Goal: Navigation & Orientation: Go to known website

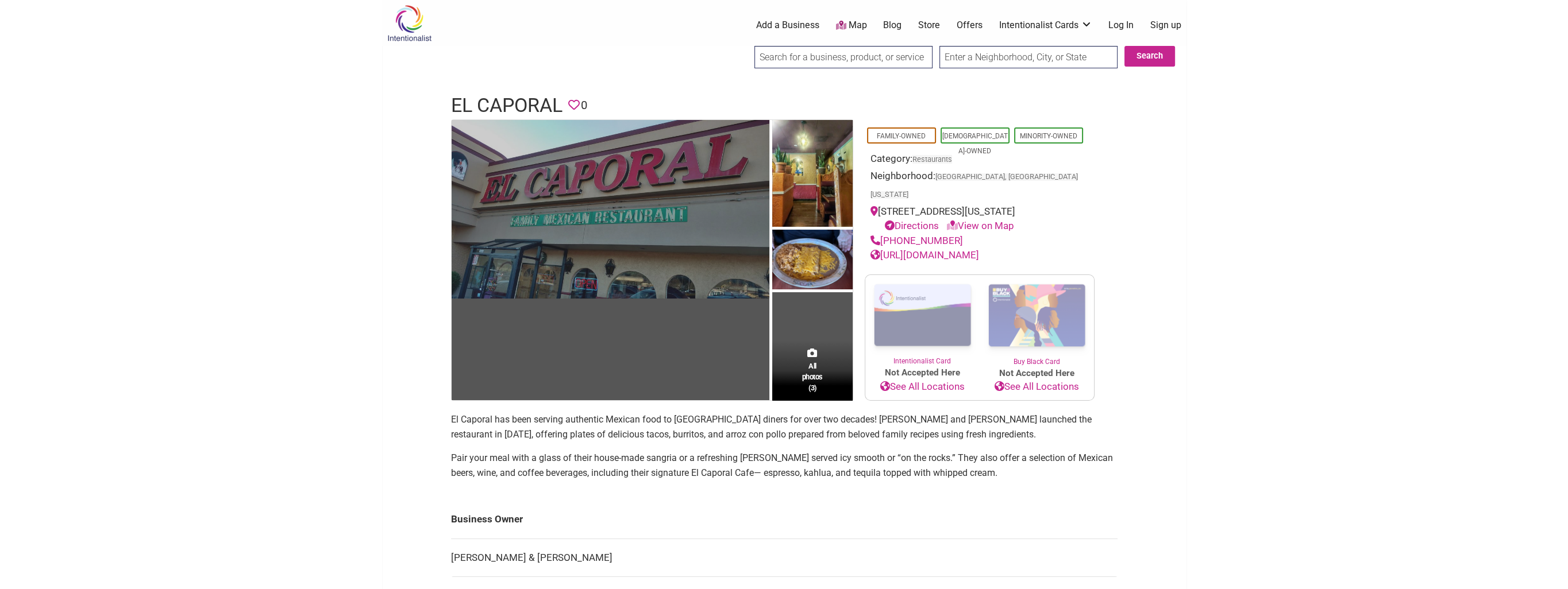
click at [692, 238] on img at bounding box center [610, 209] width 318 height 179
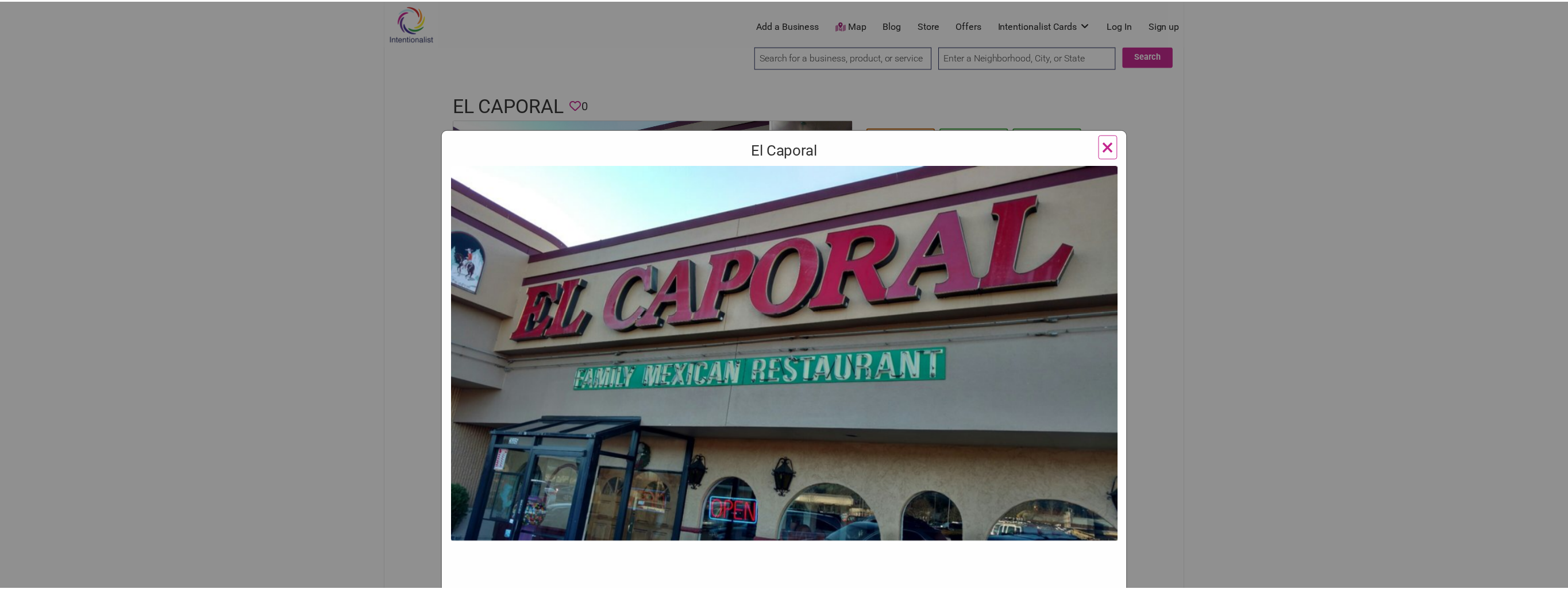
scroll to position [230, 0]
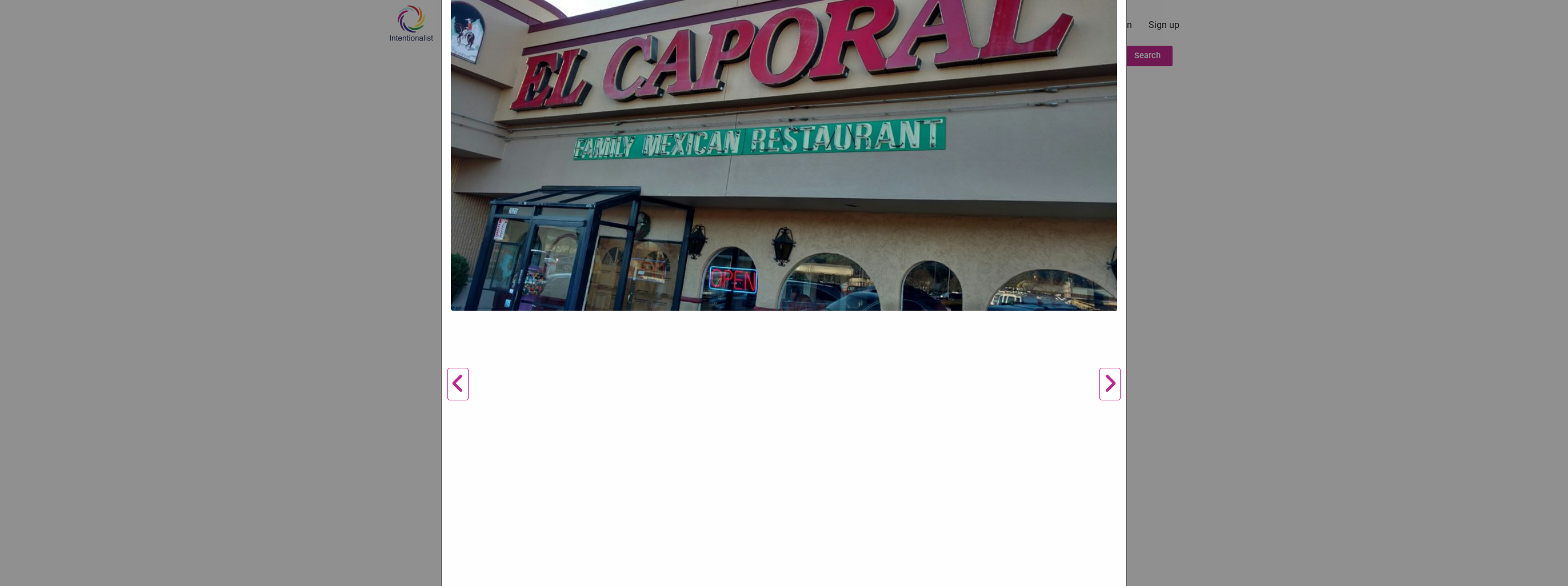
click at [1102, 378] on button "Next" at bounding box center [1110, 385] width 32 height 897
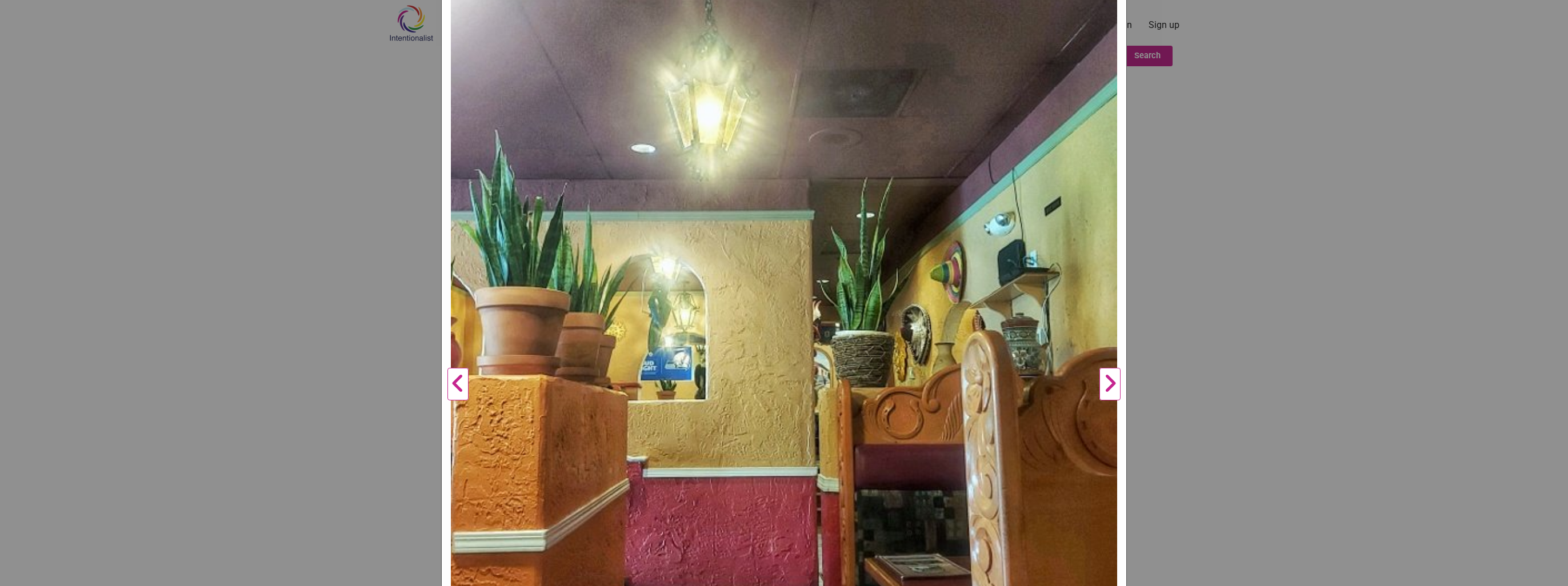
click at [1105, 389] on button "Next" at bounding box center [1110, 385] width 32 height 897
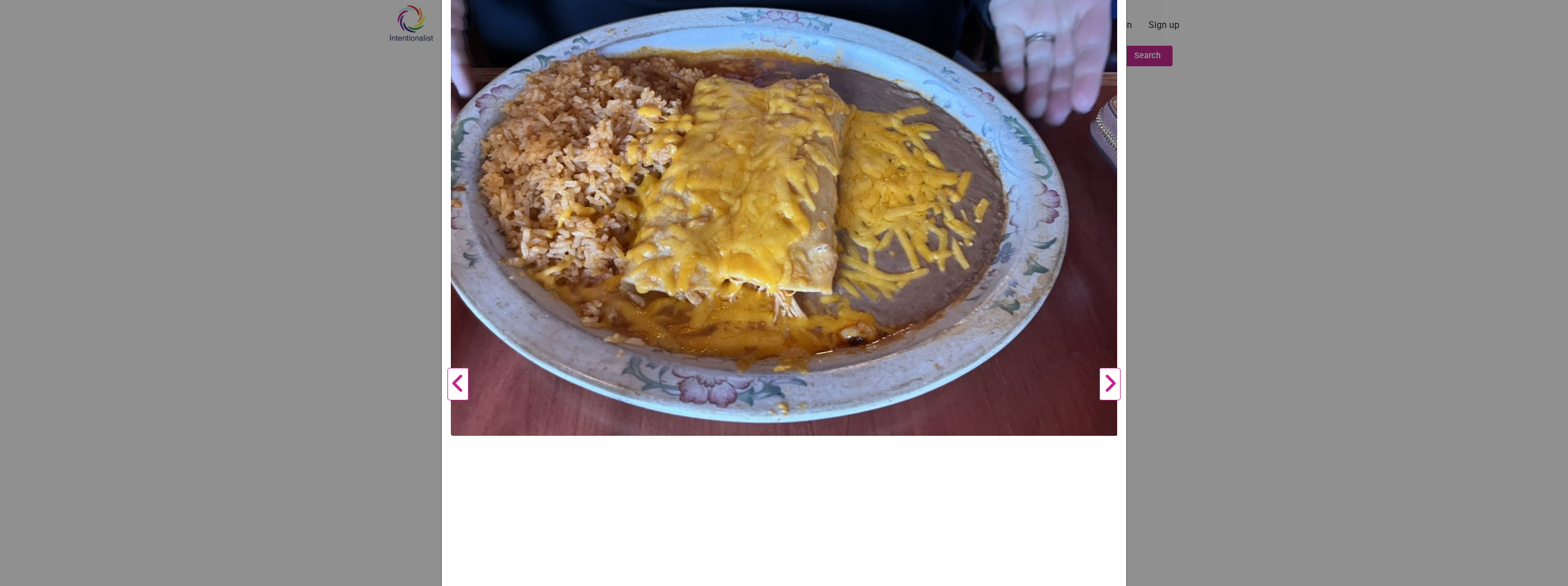
click at [1105, 389] on button "Next" at bounding box center [1110, 385] width 32 height 897
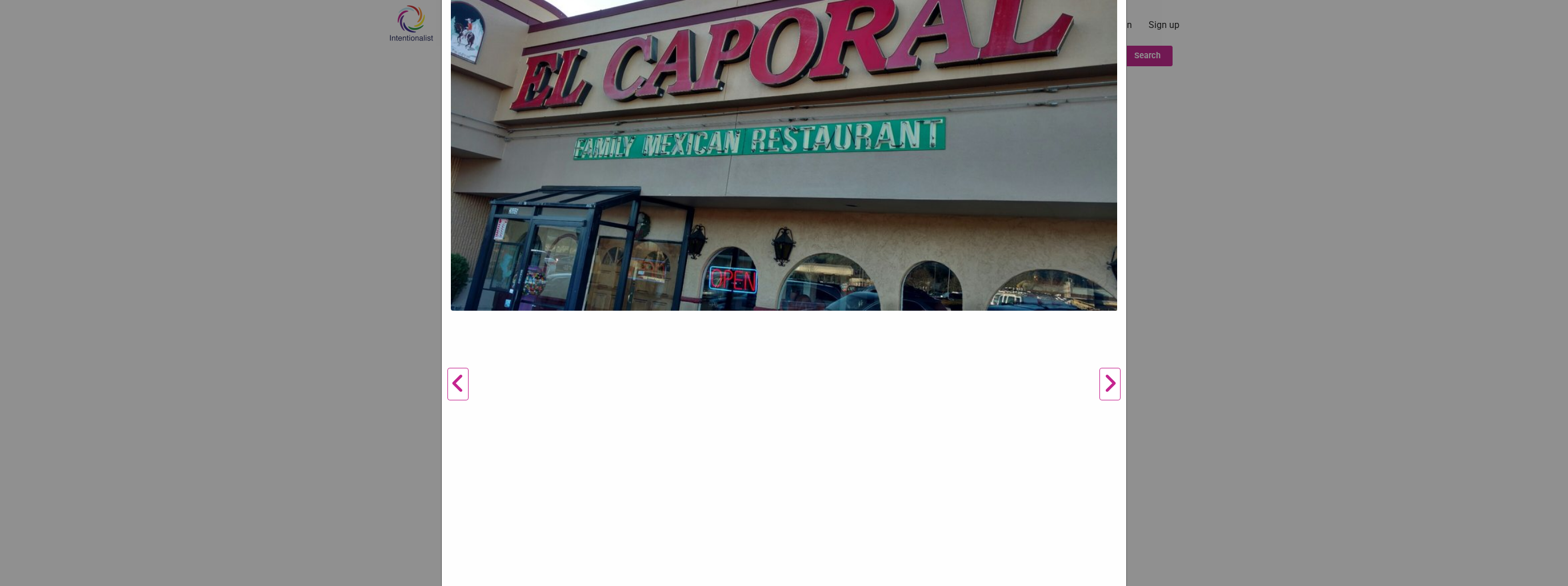
click at [1105, 389] on button "Next" at bounding box center [1110, 385] width 32 height 897
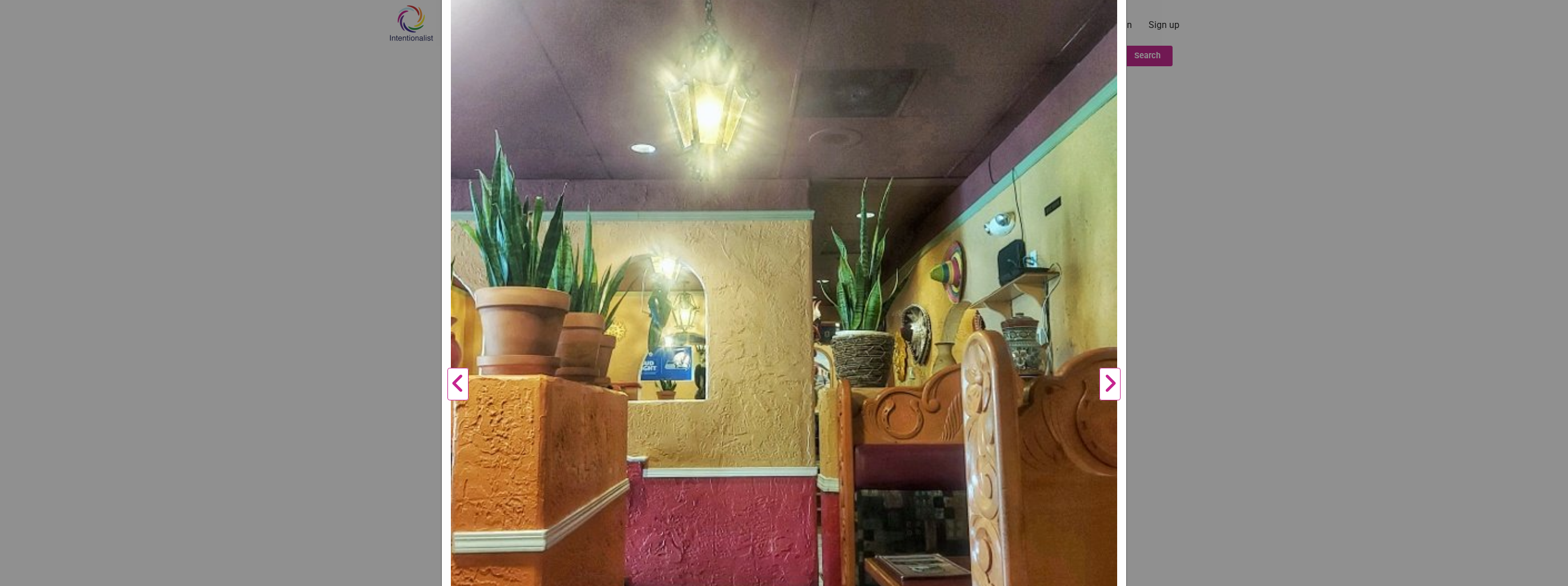
click at [1105, 389] on button "Next" at bounding box center [1110, 385] width 32 height 897
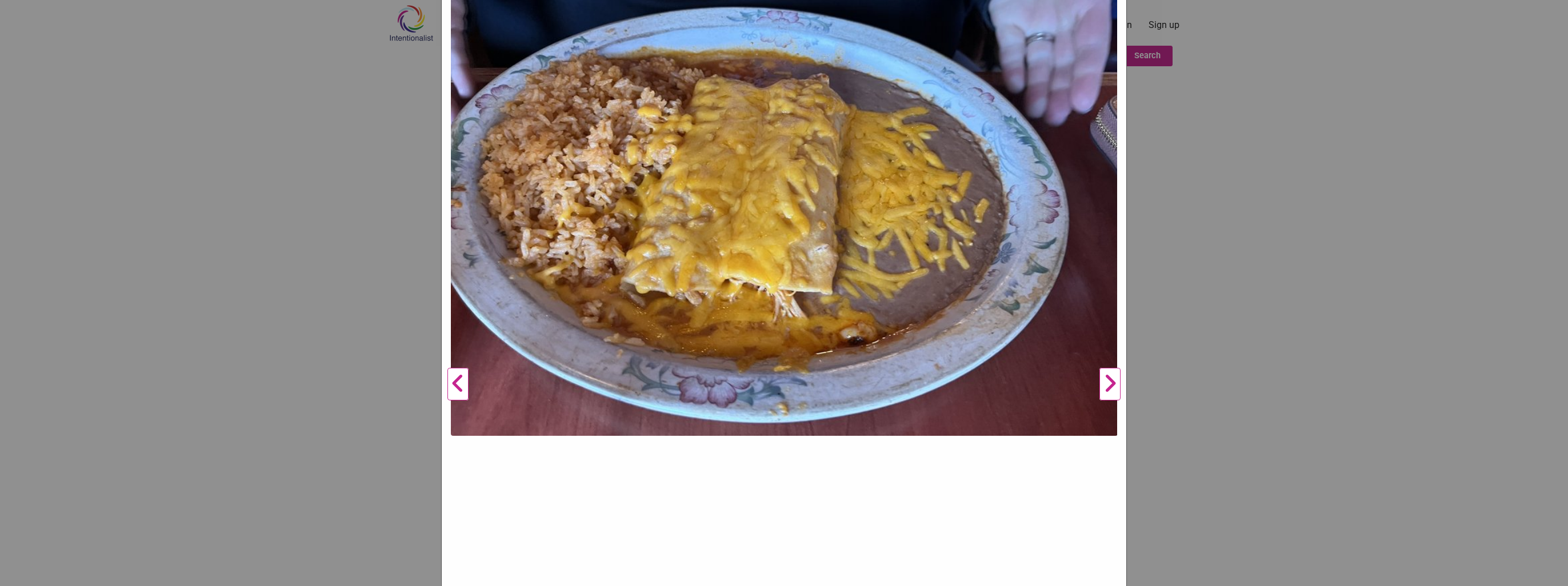
click at [1105, 389] on button "Next" at bounding box center [1110, 385] width 32 height 897
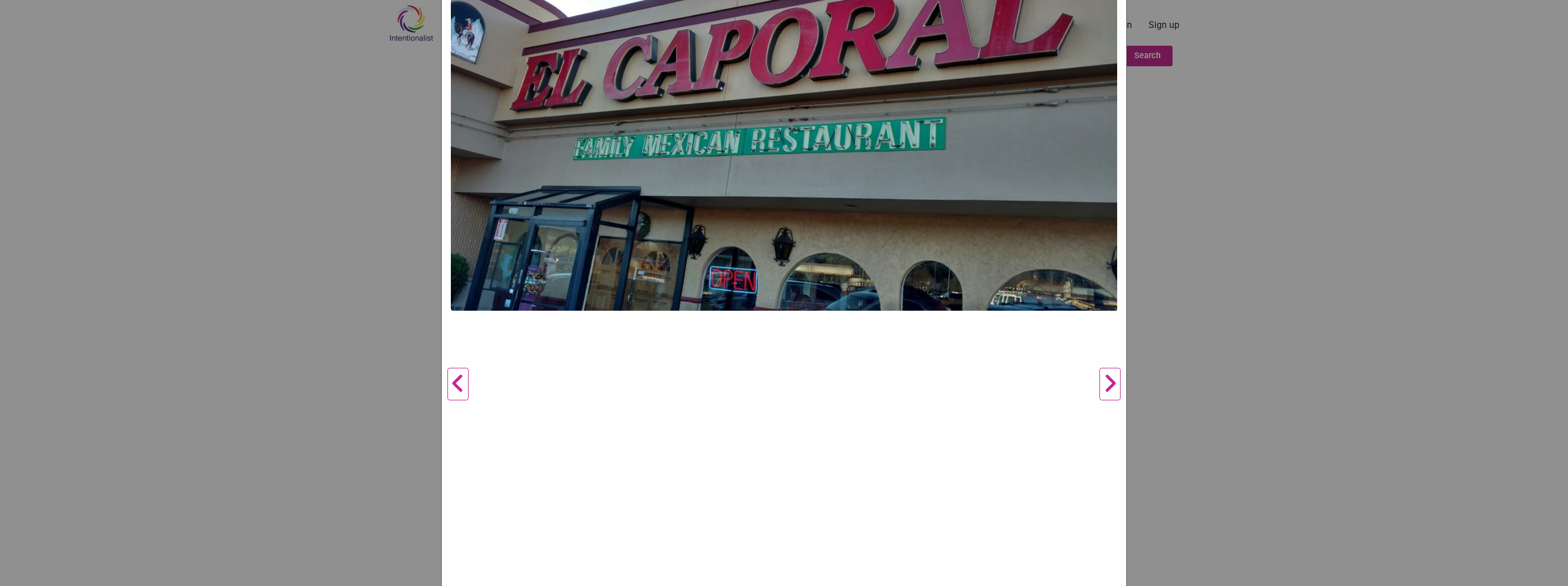
click at [1105, 389] on button "Next" at bounding box center [1110, 385] width 32 height 897
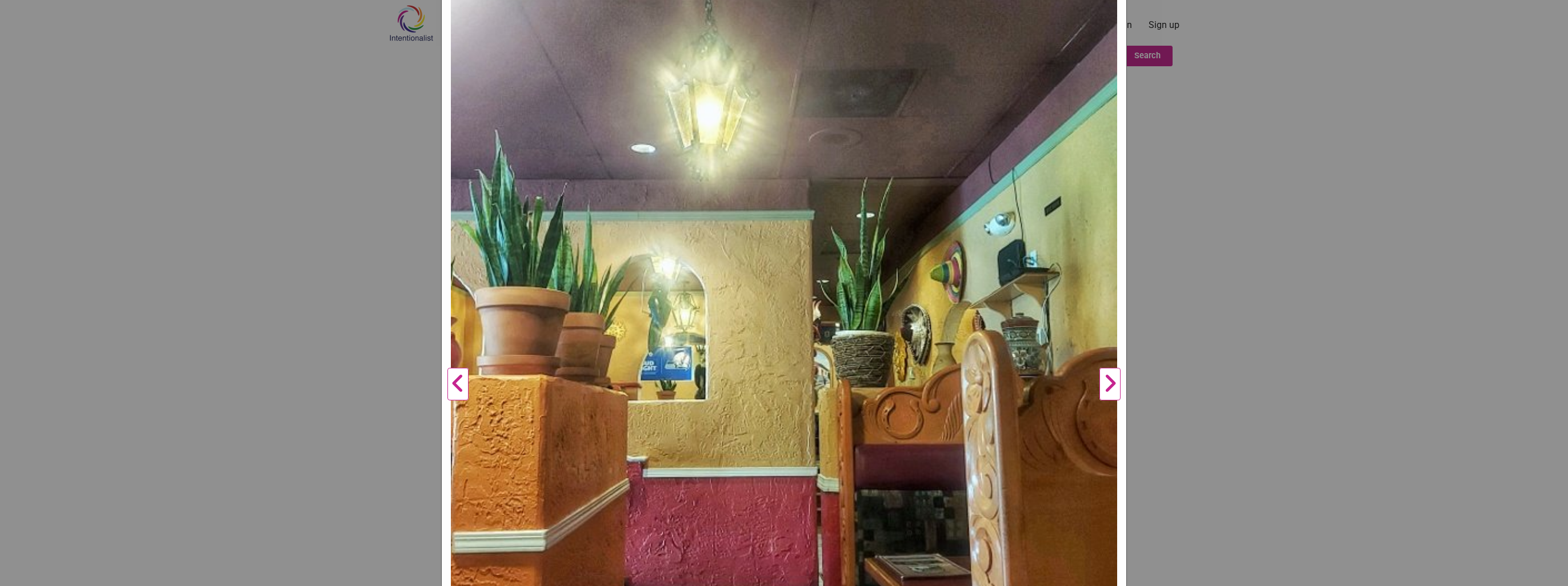
click at [1105, 389] on button "Next" at bounding box center [1110, 385] width 32 height 897
click at [1234, 307] on div "El Caporal Previous Next 1 2 3 ×" at bounding box center [784, 293] width 1568 height 586
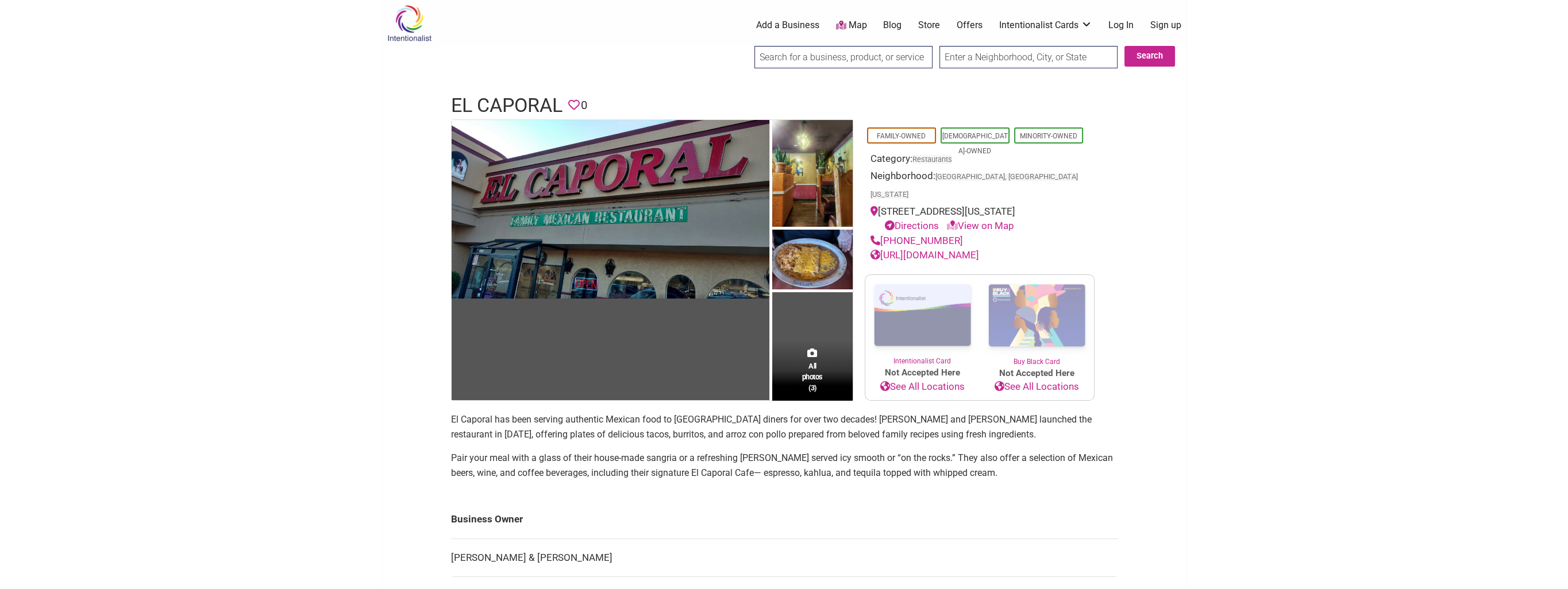
click at [927, 26] on link "Store" at bounding box center [929, 25] width 22 height 13
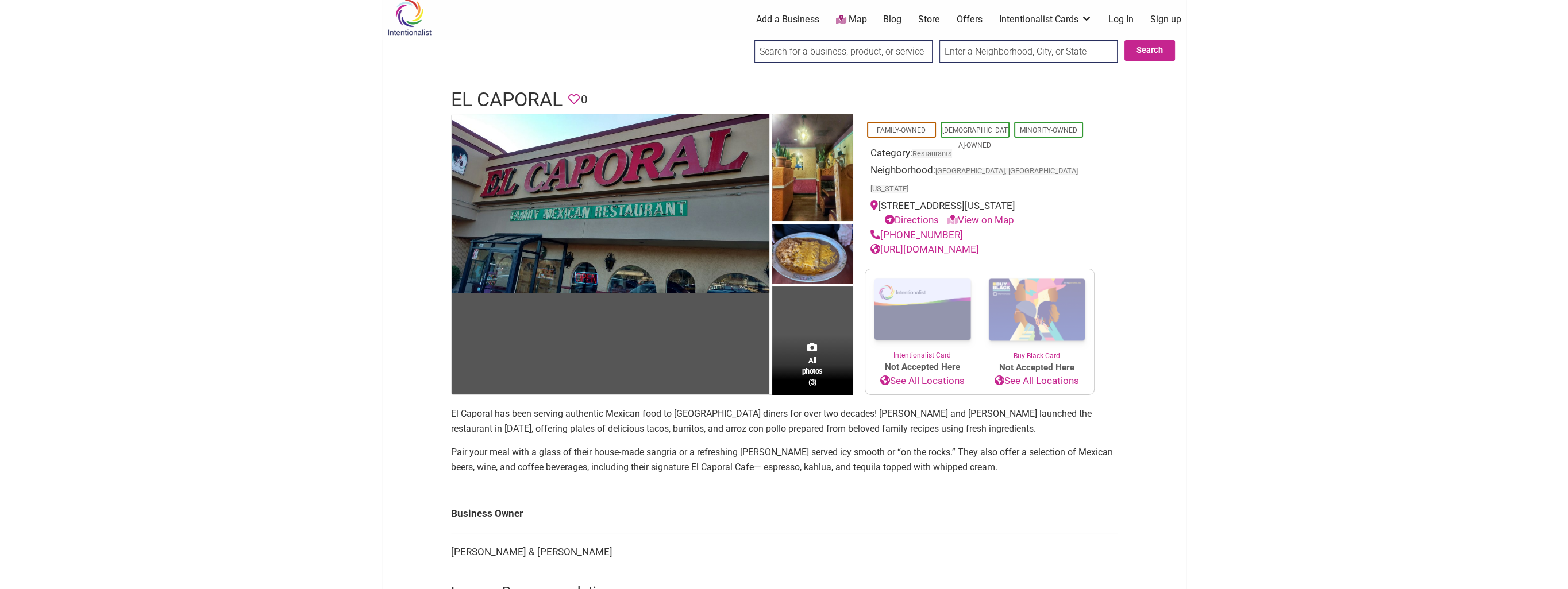
scroll to position [0, 0]
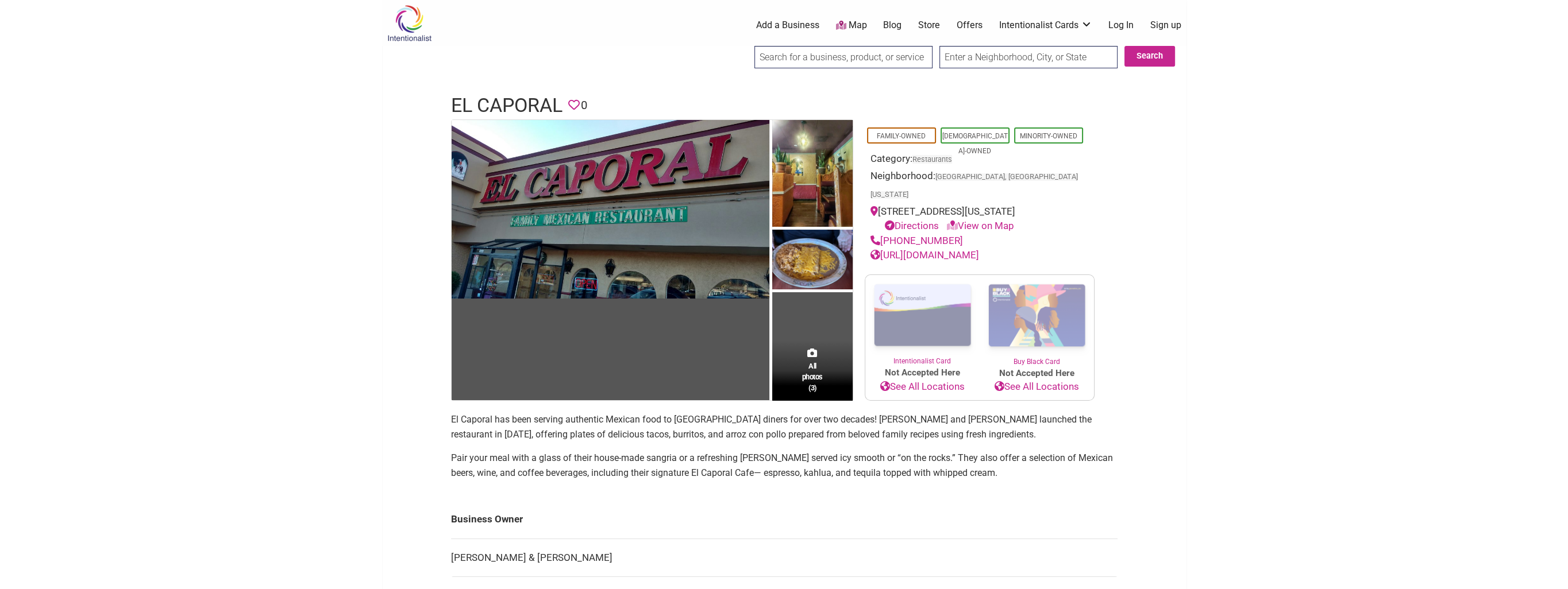
click at [979, 253] on link "[URL][DOMAIN_NAME]" at bounding box center [924, 254] width 108 height 12
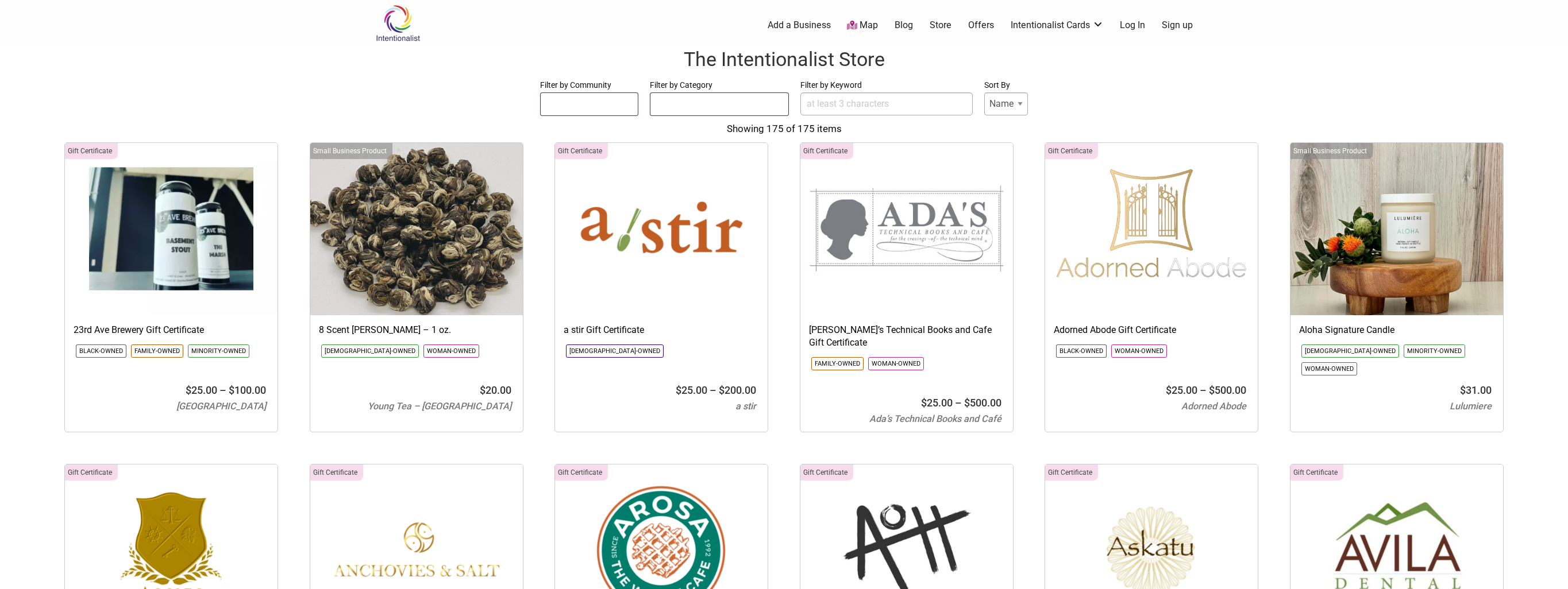
select select
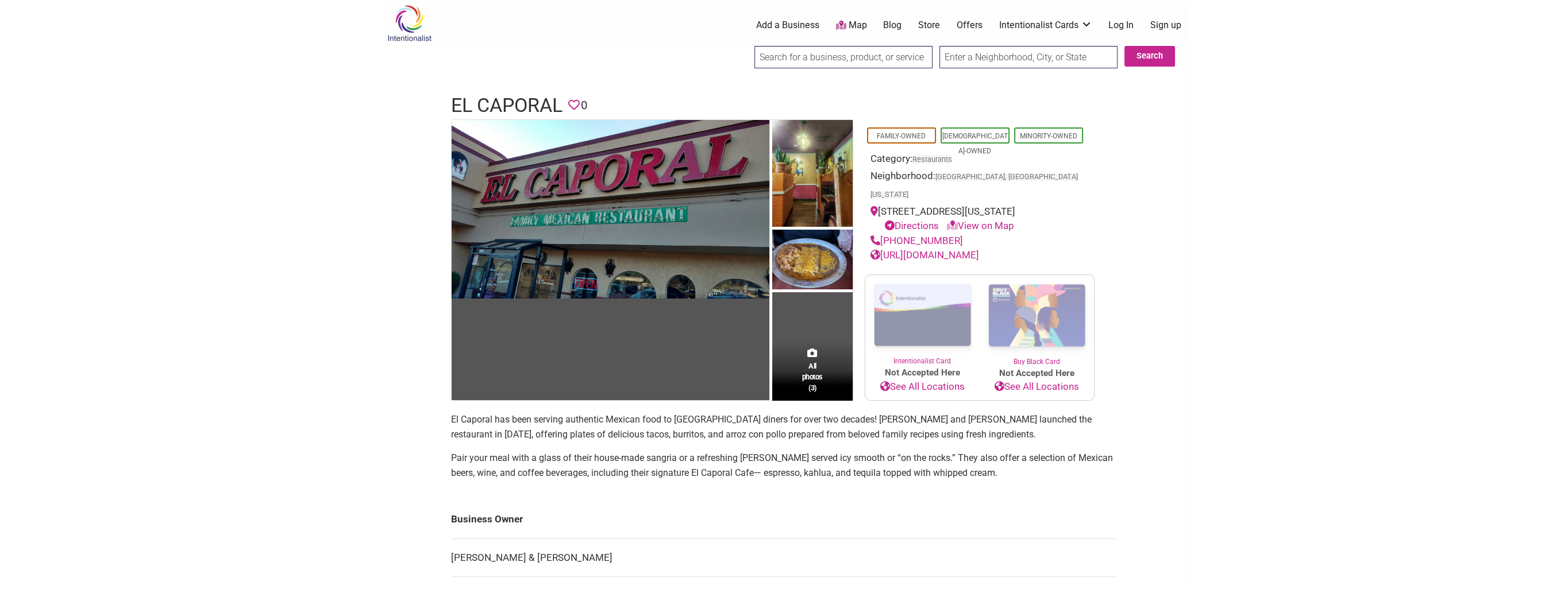
click at [914, 251] on link "[URL][DOMAIN_NAME]" at bounding box center [924, 254] width 108 height 12
